Goal: Task Accomplishment & Management: Manage account settings

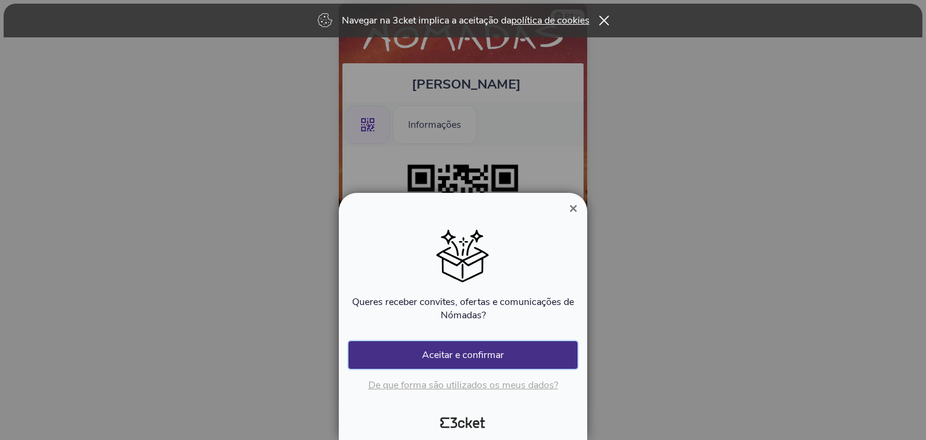
click at [484, 347] on button "Aceitar e confirmar" at bounding box center [462, 355] width 229 height 28
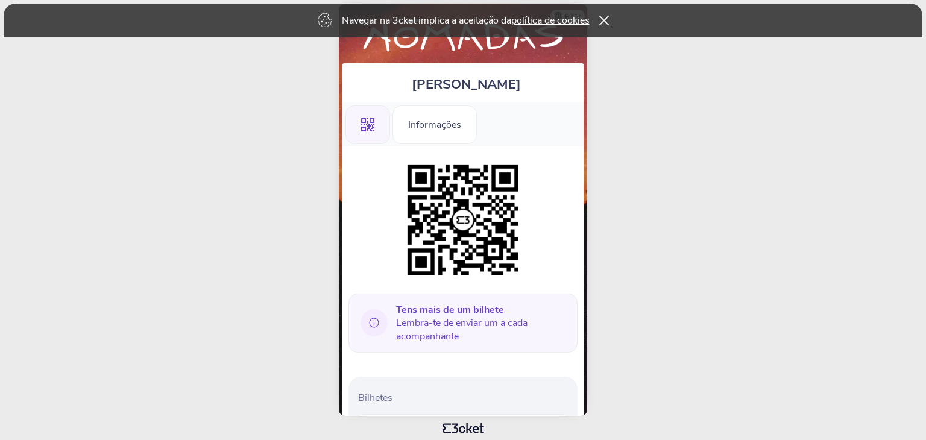
click at [435, 257] on img at bounding box center [463, 220] width 123 height 123
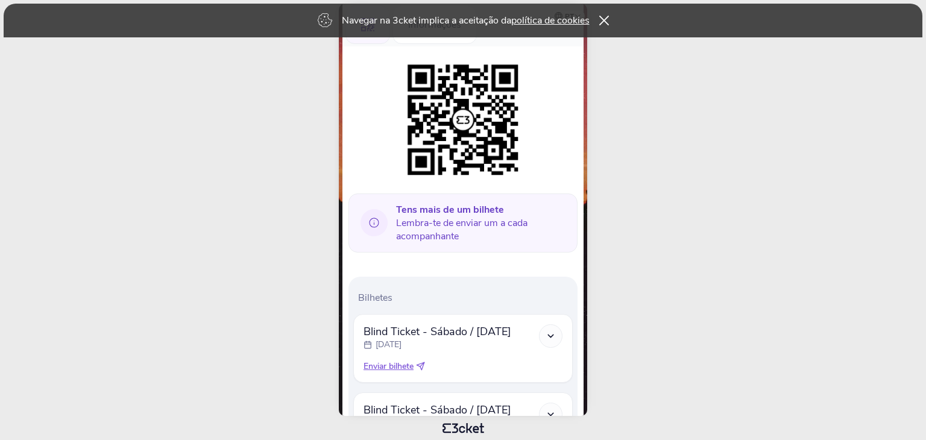
scroll to position [121, 0]
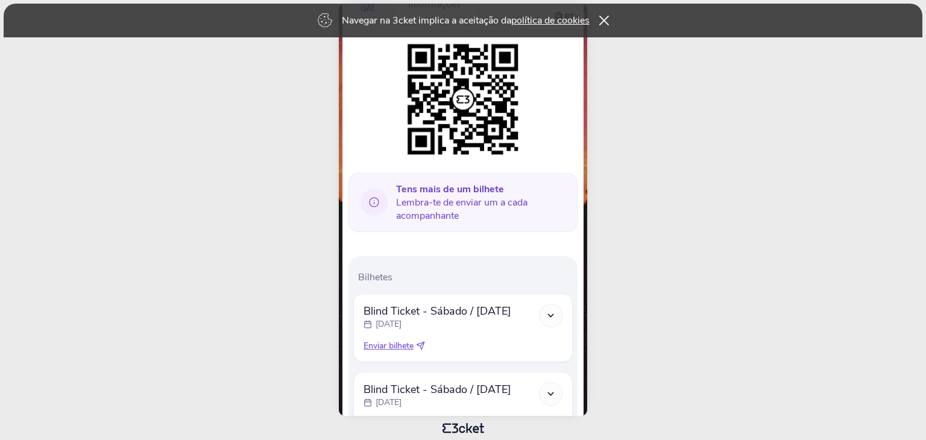
click at [558, 318] on div at bounding box center [551, 316] width 24 height 24
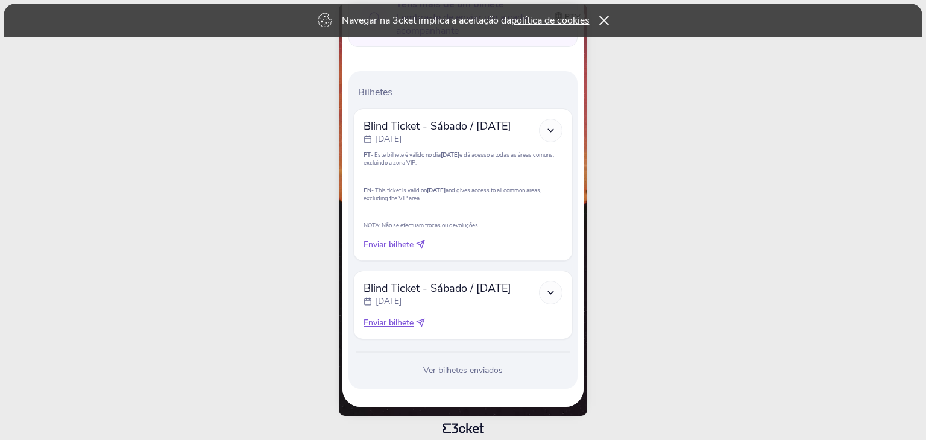
scroll to position [306, 0]
click at [550, 288] on icon at bounding box center [551, 292] width 10 height 10
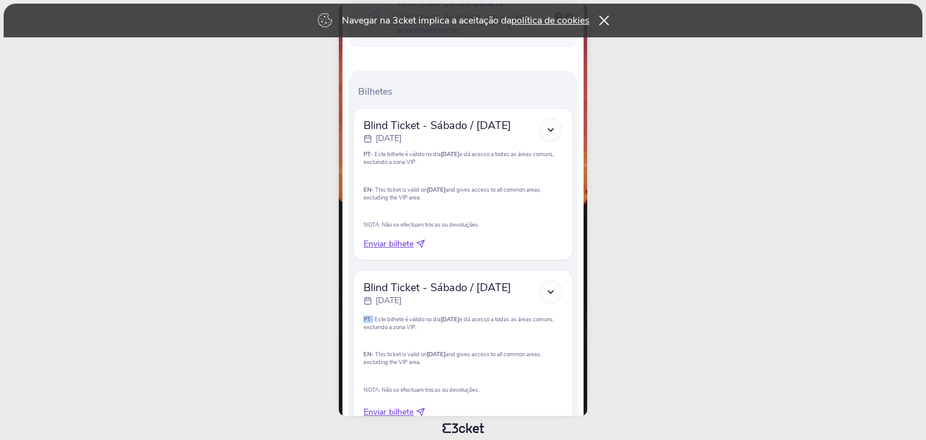
click at [550, 288] on icon at bounding box center [551, 292] width 10 height 10
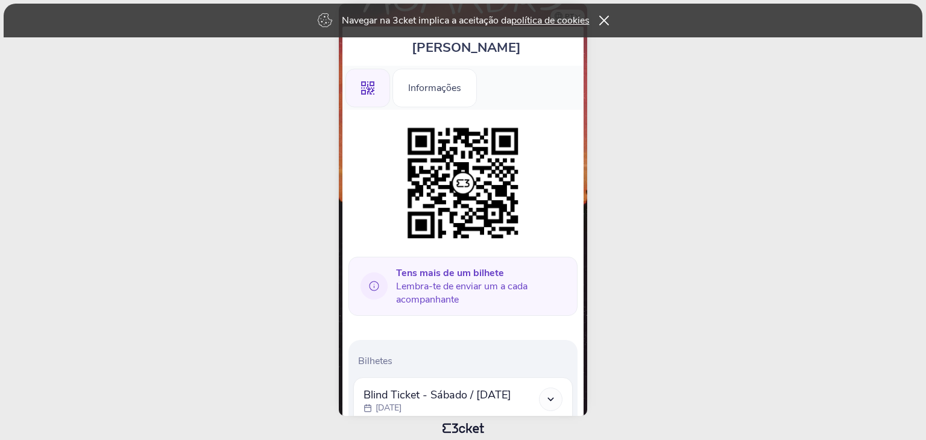
scroll to position [0, 0]
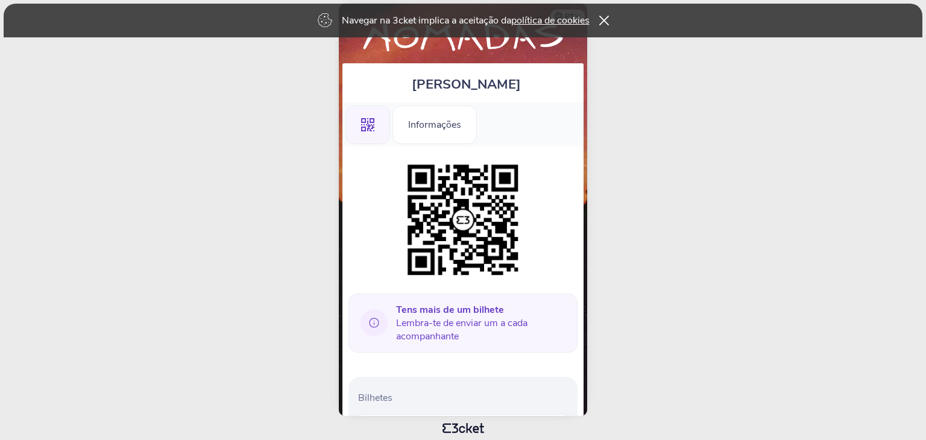
click at [680, 244] on body "Navegar na 3cket implica a aceitação da política de cookies pt Português ([GEOG…" at bounding box center [463, 220] width 916 height 430
click at [371, 126] on icon ".st0{fill-rule:evenodd;clip-rule:evenodd;}" at bounding box center [367, 124] width 13 height 13
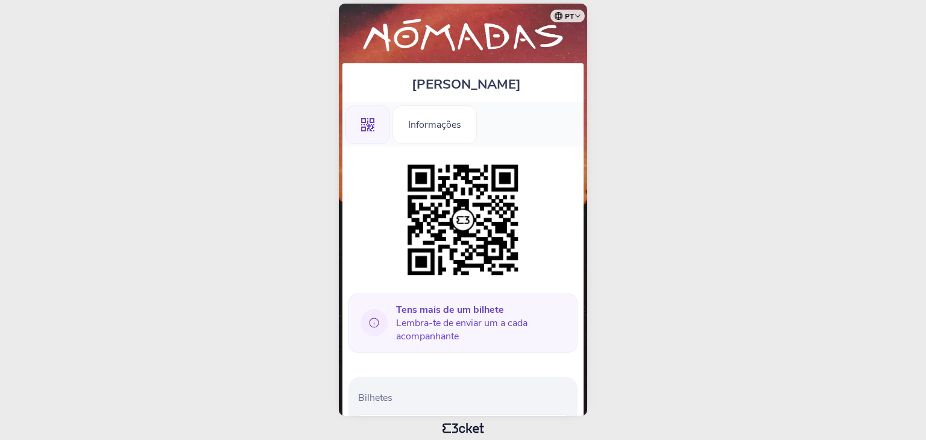
click at [441, 216] on img at bounding box center [463, 220] width 123 height 123
drag, startPoint x: 470, startPoint y: 236, endPoint x: 436, endPoint y: 226, distance: 35.3
click at [436, 226] on img at bounding box center [463, 220] width 123 height 123
drag, startPoint x: 502, startPoint y: 213, endPoint x: 664, endPoint y: 178, distance: 165.3
click at [664, 178] on body "pt Português (Portugal) English Español Catalan Français SANDRA Lopez .st0{fill…" at bounding box center [463, 220] width 916 height 430
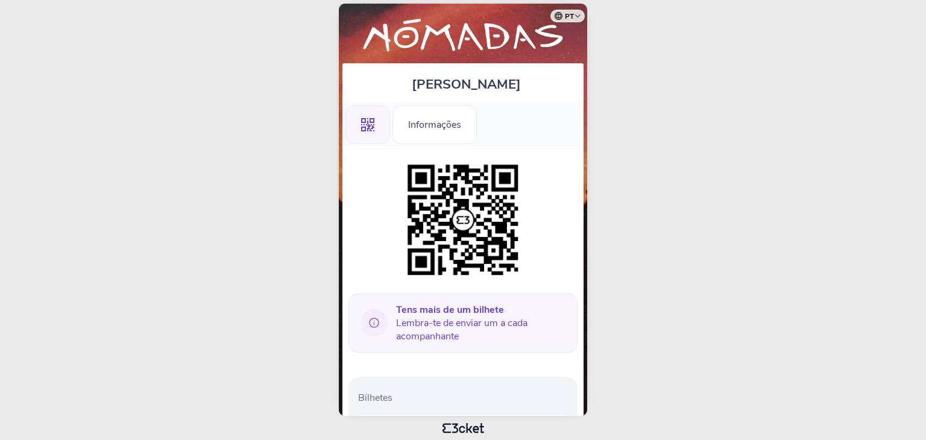
click at [664, 178] on body "pt Português (Portugal) English Español Catalan Français SANDRA Lopez .st0{fill…" at bounding box center [463, 220] width 916 height 430
click at [557, 172] on div at bounding box center [462, 220] width 229 height 123
drag, startPoint x: 579, startPoint y: 170, endPoint x: 565, endPoint y: 332, distance: 162.2
click at [565, 331] on div "Tens mais de um bilhete Lembra-te de enviar um a cada acompanhante Bilhetes Bli…" at bounding box center [462, 388] width 241 height 482
click at [555, 242] on div at bounding box center [462, 220] width 229 height 123
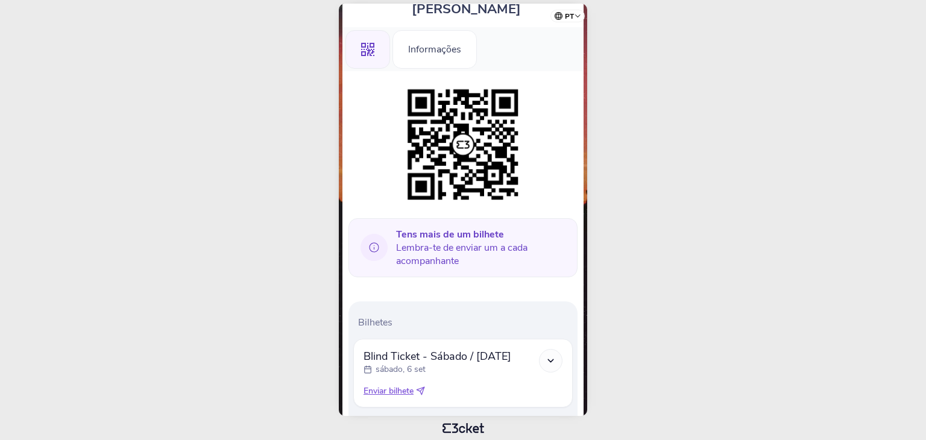
scroll to position [224, 0]
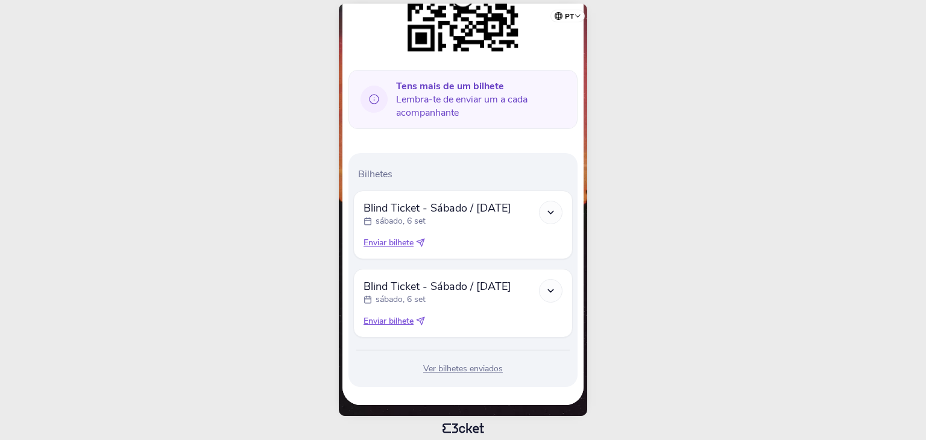
drag, startPoint x: 558, startPoint y: 226, endPoint x: 560, endPoint y: 244, distance: 18.2
click at [560, 244] on div "Tens mais de um bilhete Lembra-te de enviar um a cada acompanhante Bilhetes Bli…" at bounding box center [462, 164] width 241 height 482
click at [560, 153] on div "Bilhetes Blind Ticket - Sábado / Saturday sábado, 6 set PT - Este bilhete é vál…" at bounding box center [462, 270] width 229 height 234
click at [547, 205] on div at bounding box center [551, 213] width 24 height 24
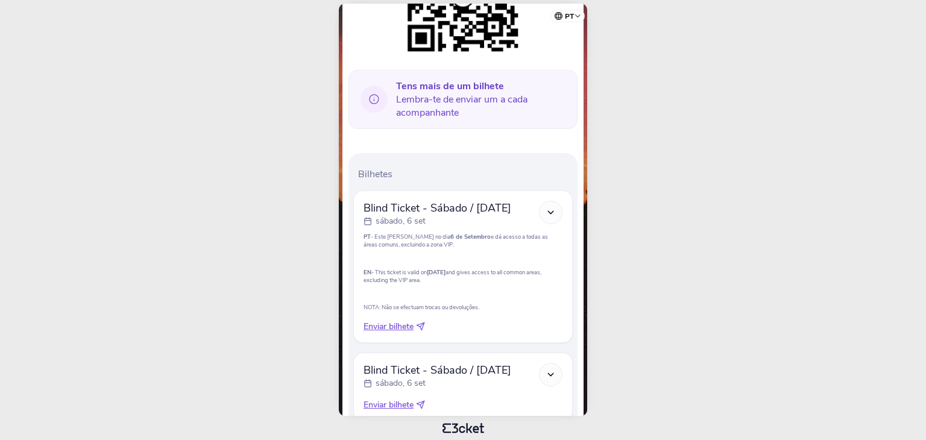
click at [550, 215] on icon at bounding box center [551, 212] width 10 height 10
drag, startPoint x: 393, startPoint y: 236, endPoint x: 447, endPoint y: 245, distance: 55.0
click at [447, 245] on p "PT - Este bilhete é válido no dia 6 de Setembro e dá acesso a todas as áreas co…" at bounding box center [463, 241] width 199 height 16
click at [449, 246] on p "PT - Este bilhete é válido no dia 6 de Setembro e dá acesso a todas as áreas co…" at bounding box center [463, 241] width 199 height 16
click at [420, 292] on p at bounding box center [463, 293] width 199 height 8
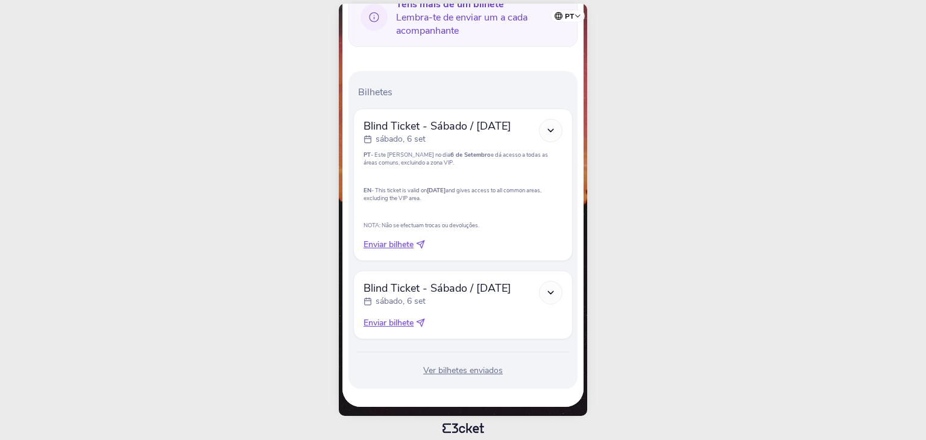
scroll to position [306, 0]
click at [552, 295] on div at bounding box center [551, 292] width 24 height 24
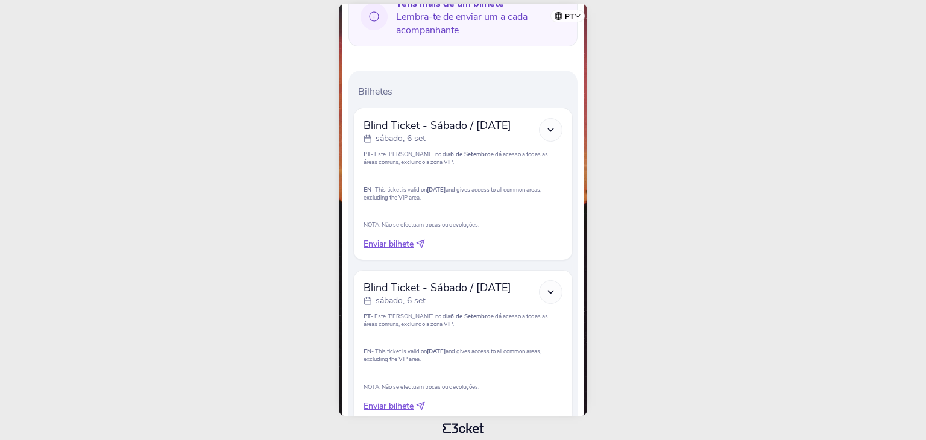
click at [441, 302] on div "[DATE]" at bounding box center [438, 301] width 148 height 12
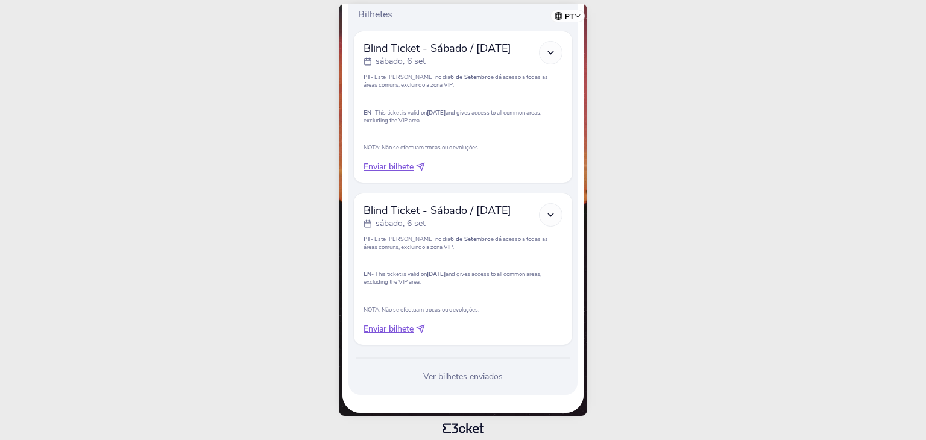
scroll to position [389, 0]
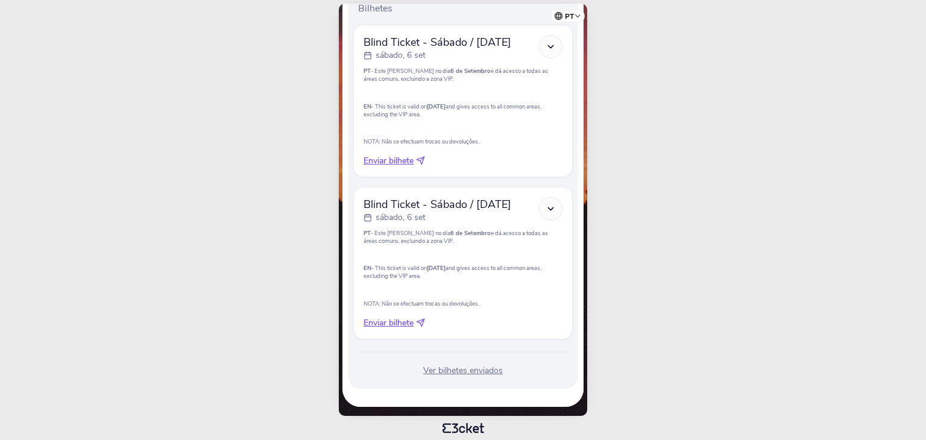
click at [460, 369] on div "Ver bilhetes enviados" at bounding box center [462, 371] width 219 height 12
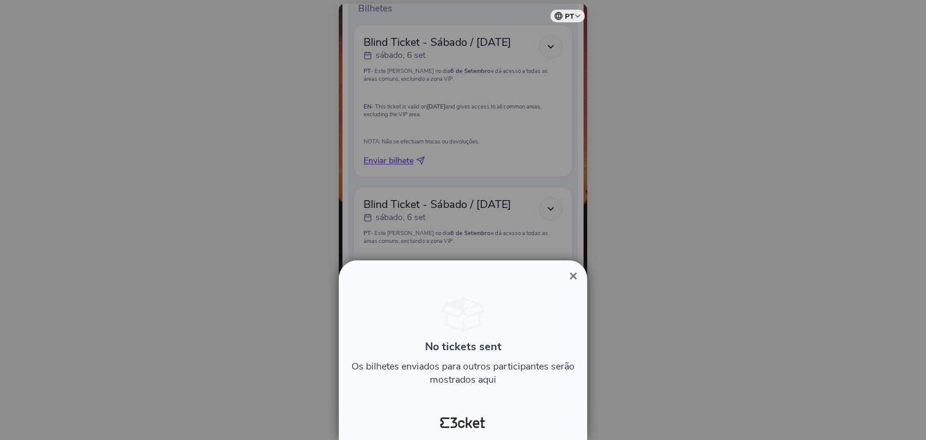
click at [578, 273] on button "×" at bounding box center [573, 276] width 28 height 14
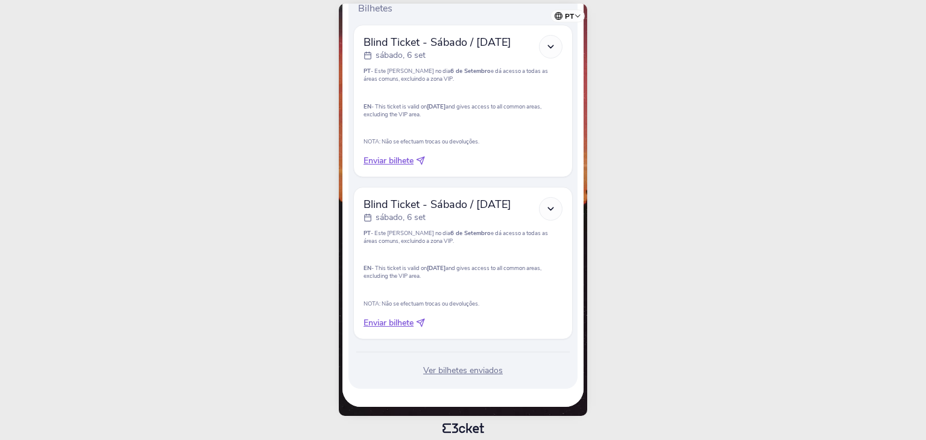
click at [393, 157] on span "Enviar bilhete" at bounding box center [389, 161] width 50 height 12
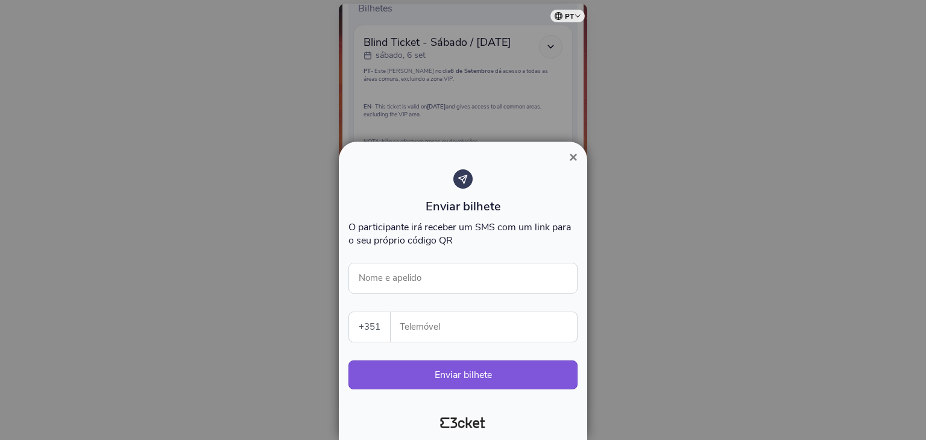
click at [393, 157] on div at bounding box center [463, 220] width 926 height 440
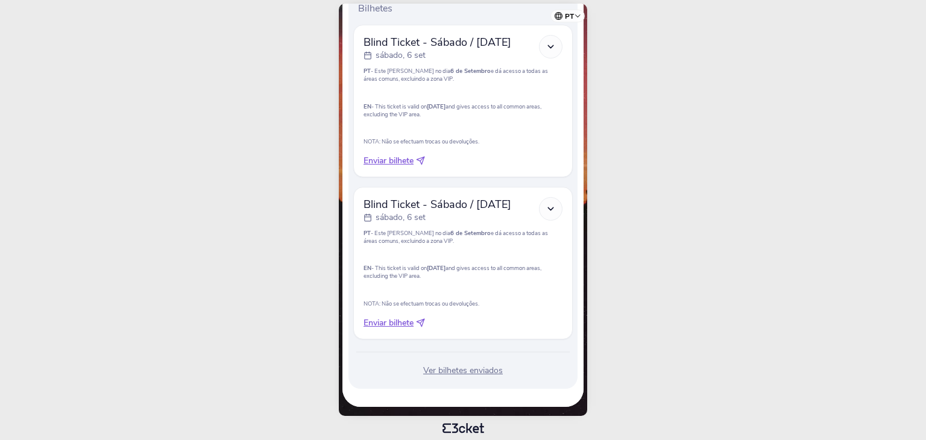
click at [409, 161] on span "Enviar bilhete" at bounding box center [389, 161] width 50 height 12
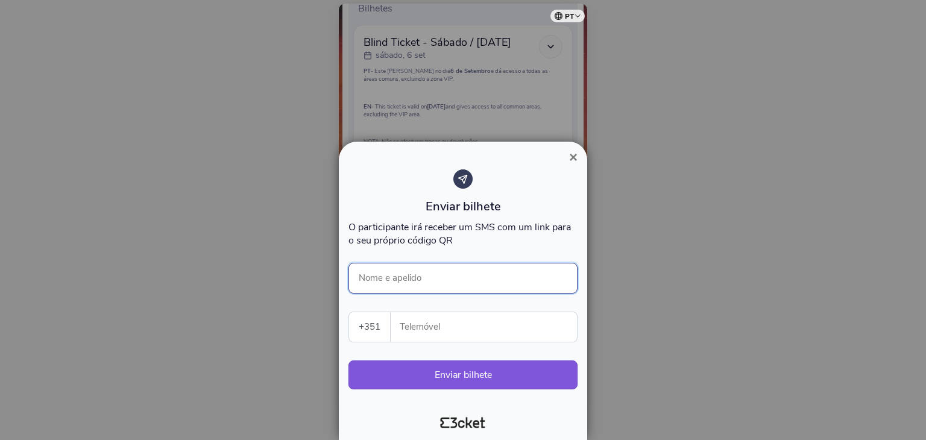
click at [415, 288] on input "Nome e apelido" at bounding box center [462, 278] width 229 height 31
type input "sandra"
click at [374, 328] on select "Portugal (+351) Spain (+34) Belgium (+32) France (+33) United Kingdom (+44) Ger…" at bounding box center [369, 327] width 41 height 30
click at [349, 312] on select "Portugal (+351) Spain (+34) Belgium (+32) France (+33) United Kingdom (+44) Ger…" at bounding box center [369, 327] width 41 height 30
select select "34"
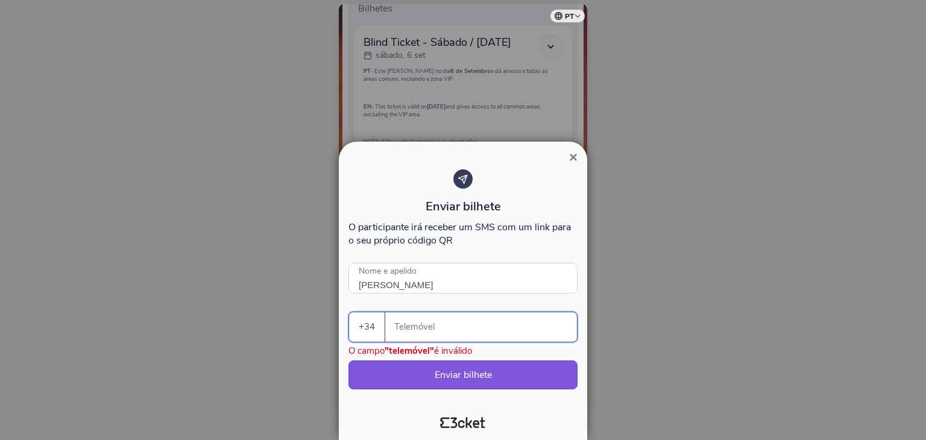
click at [412, 320] on input "Telemóvel" at bounding box center [486, 327] width 182 height 30
type input "672243462"
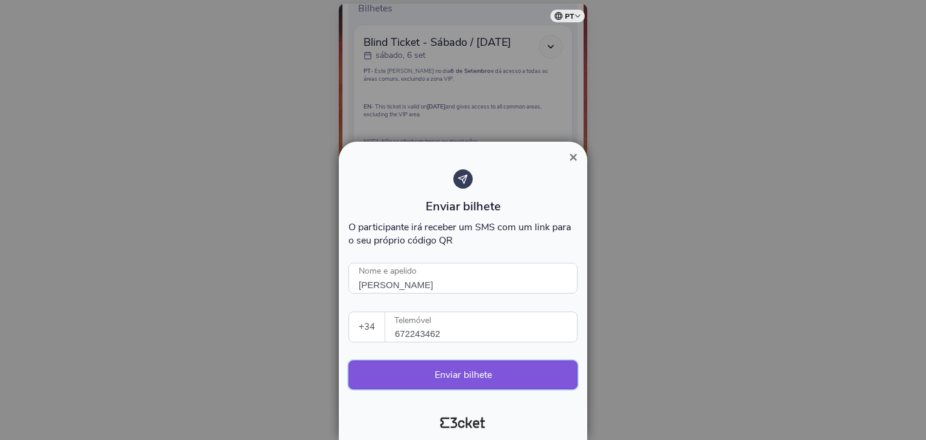
click at [479, 381] on button "Enviar bilhete" at bounding box center [462, 375] width 229 height 29
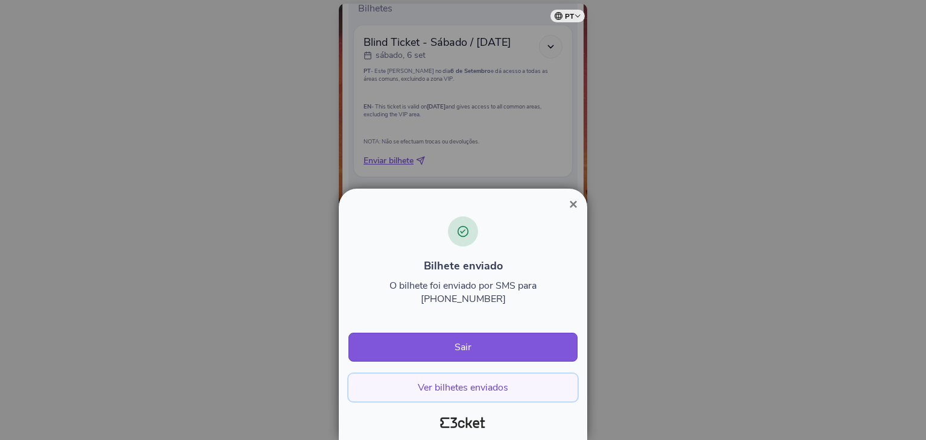
click at [464, 382] on button "Ver bilhetes enviados" at bounding box center [462, 388] width 229 height 28
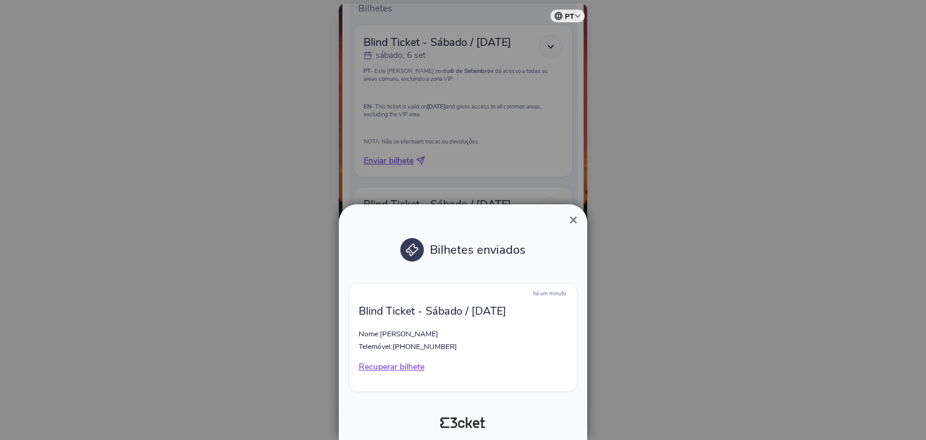
click at [422, 350] on span "+34672243462" at bounding box center [424, 347] width 65 height 10
click at [399, 368] on p "Recuperar bilhete" at bounding box center [463, 367] width 209 height 12
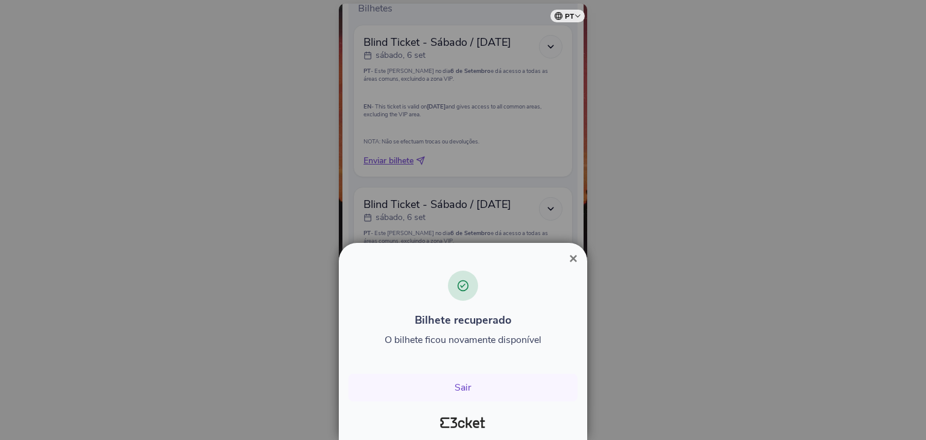
click at [576, 255] on span "×" at bounding box center [573, 258] width 8 height 16
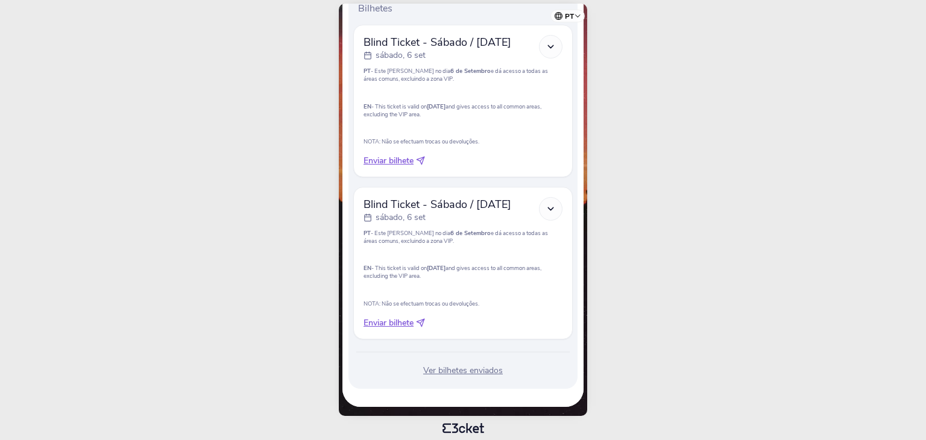
scroll to position [374, 0]
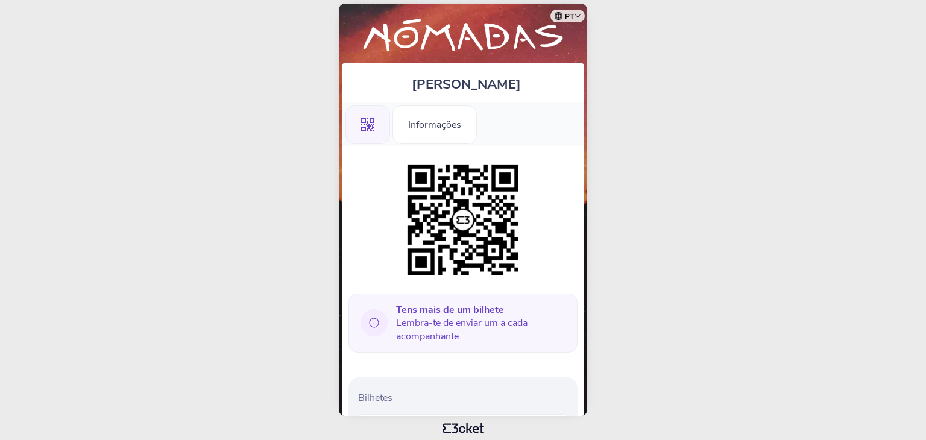
click at [547, 254] on div at bounding box center [462, 220] width 229 height 123
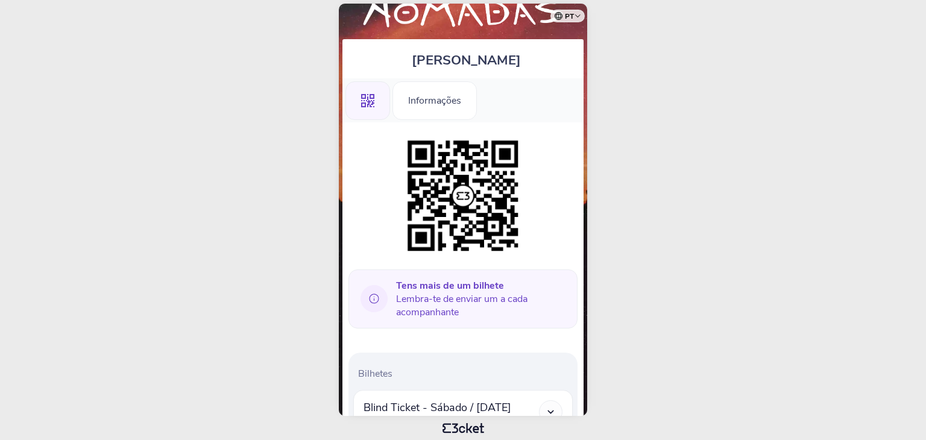
click at [547, 254] on div at bounding box center [462, 195] width 229 height 123
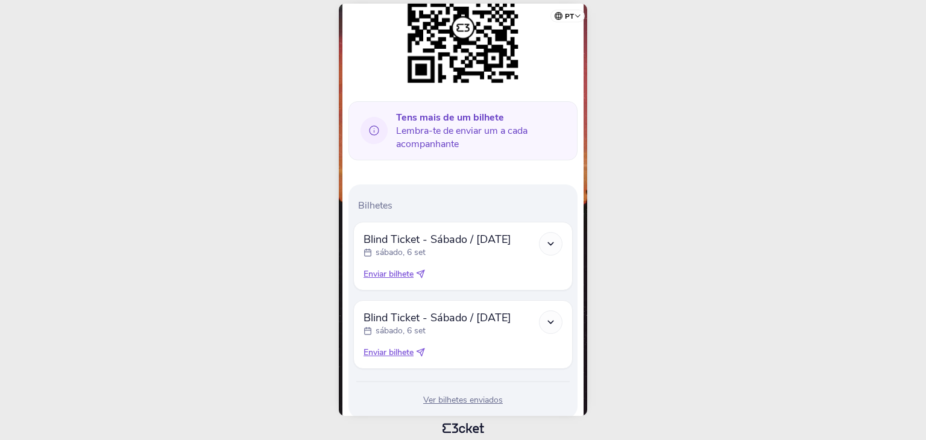
scroll to position [193, 0]
click at [277, 204] on body "pt Português ([GEOGRAPHIC_DATA]) English Español Catalan [DEMOGRAPHIC_DATA] [PE…" at bounding box center [463, 220] width 916 height 430
click at [508, 43] on img at bounding box center [463, 27] width 123 height 123
drag, startPoint x: 566, startPoint y: 48, endPoint x: 591, endPoint y: 42, distance: 26.2
click at [591, 42] on body "pt Português (Portugal) English Español Catalan Français SANDRA Lopez .st0{fill…" at bounding box center [463, 220] width 916 height 430
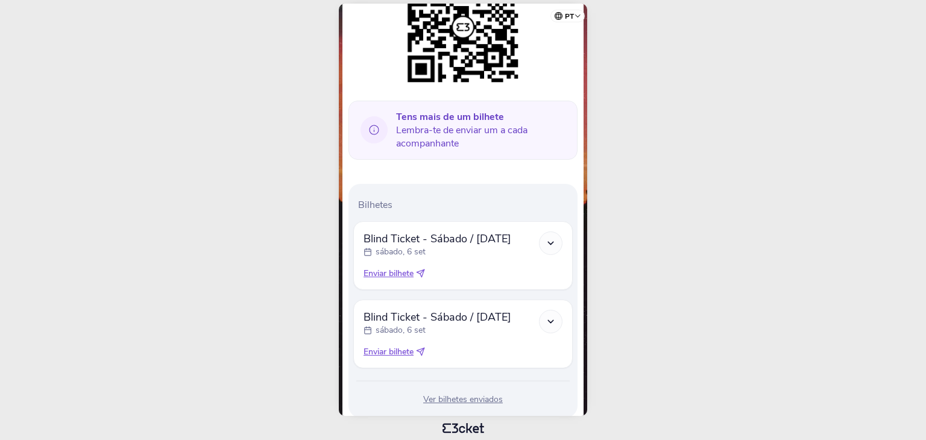
click at [292, 297] on body "pt Português (Portugal) English Español Catalan Français SANDRA Lopez .st0{fill…" at bounding box center [463, 220] width 916 height 430
click at [236, 169] on body "pt Português (Portugal) English Español Catalan Français SANDRA Lopez .st0{fill…" at bounding box center [463, 220] width 916 height 430
click at [699, 313] on body "pt Português (Portugal) English Español Catalan Français SANDRA Lopez .st0{fill…" at bounding box center [463, 220] width 916 height 430
drag, startPoint x: 515, startPoint y: 189, endPoint x: 526, endPoint y: 177, distance: 15.8
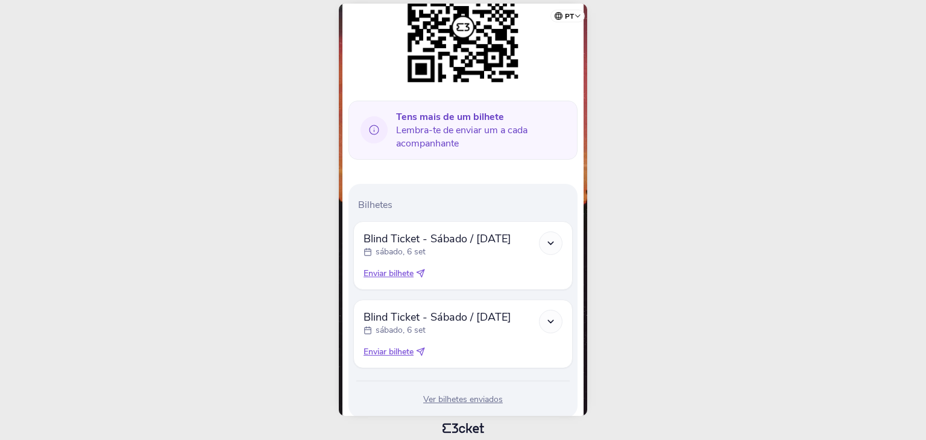
click at [526, 177] on div "Tens mais de um bilhete Lembra-te de enviar um a cada acompanhante Bilhetes Bli…" at bounding box center [462, 195] width 241 height 482
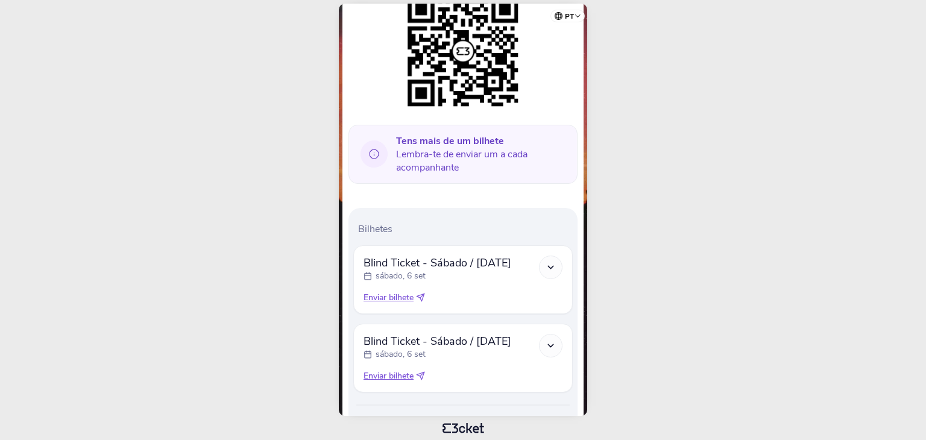
scroll to position [145, 0]
